Goal: Download file/media

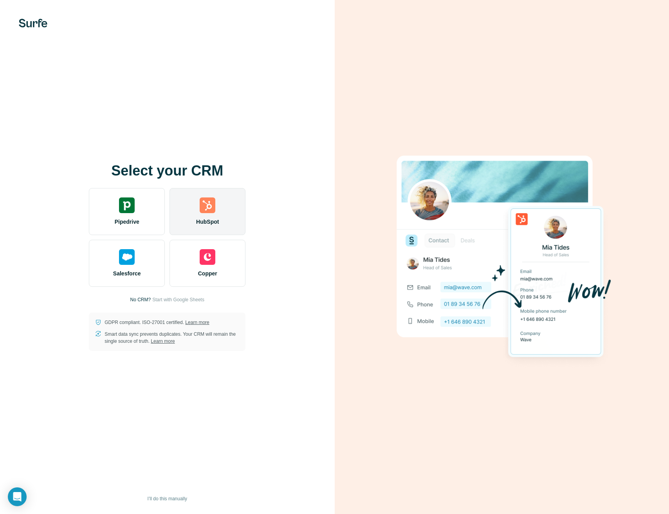
click at [200, 219] on span "HubSpot" at bounding box center [207, 222] width 23 height 8
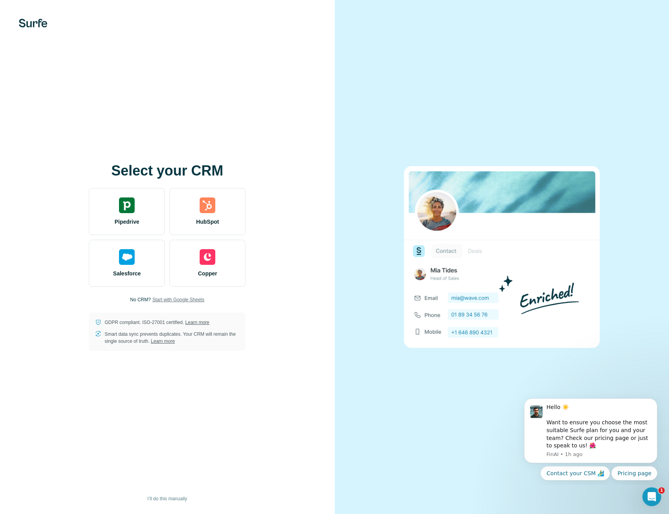
click at [172, 299] on span "Start with Google Sheets" at bounding box center [178, 299] width 52 height 7
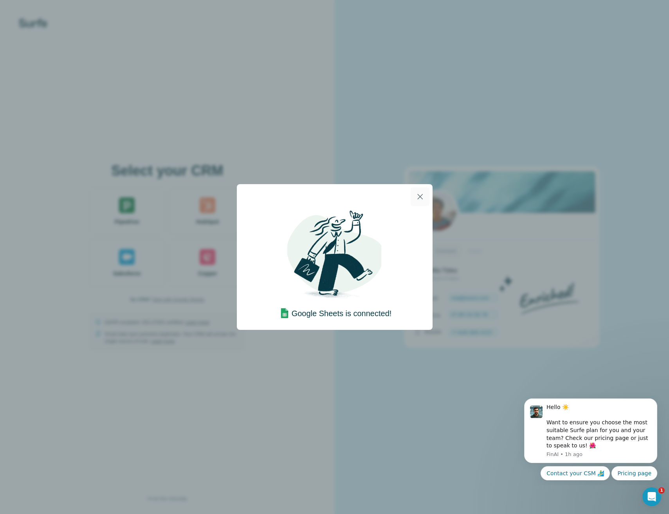
click at [425, 201] on button "button" at bounding box center [420, 196] width 19 height 19
